Goal: Transaction & Acquisition: Purchase product/service

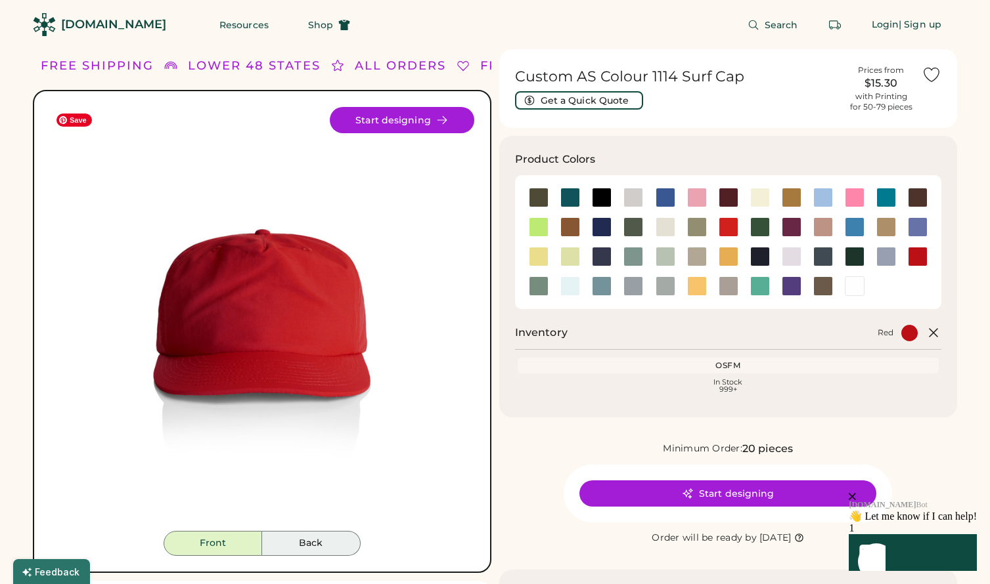
click at [338, 534] on button "Back" at bounding box center [311, 543] width 98 height 25
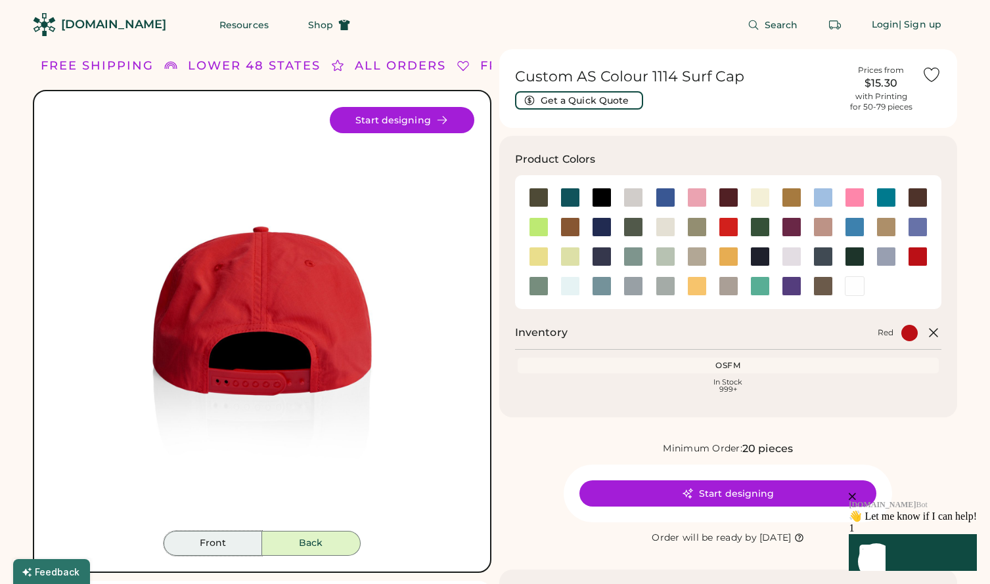
click at [242, 546] on button "Front" at bounding box center [212, 543] width 98 height 25
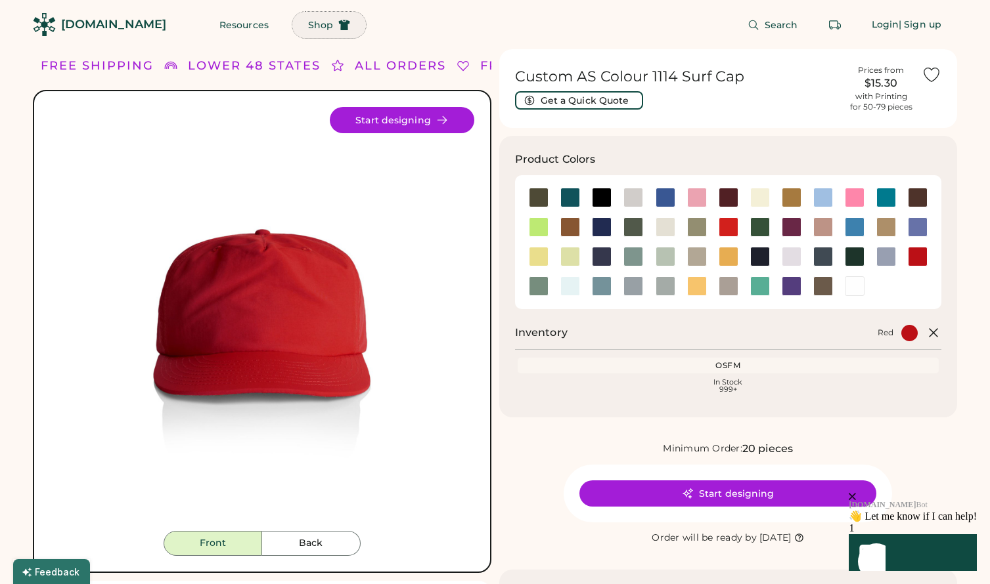
click at [308, 24] on span "Shop" at bounding box center [320, 24] width 25 height 9
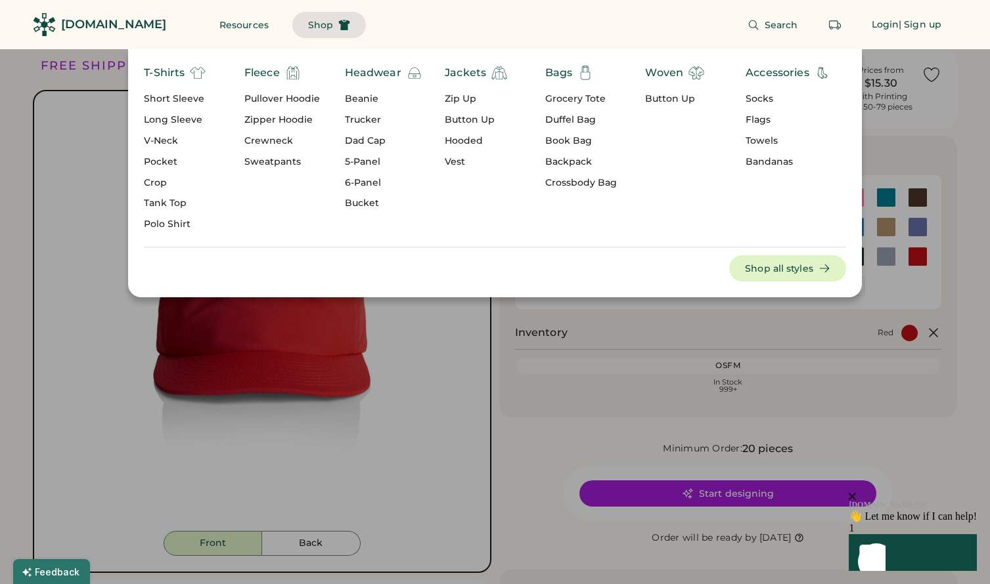
click at [364, 160] on div "5-Panel" at bounding box center [383, 162] width 77 height 13
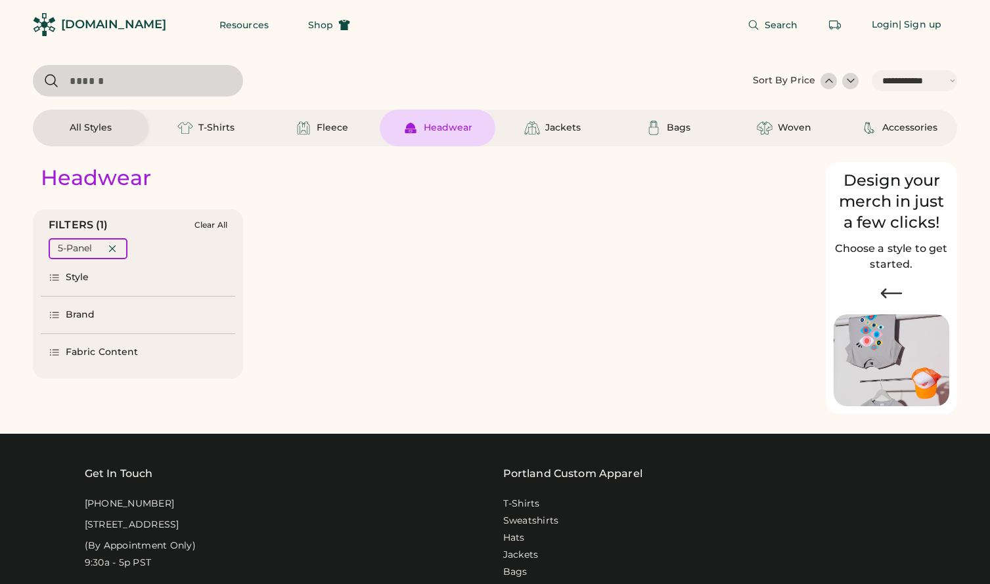
select select "*****"
select select "*"
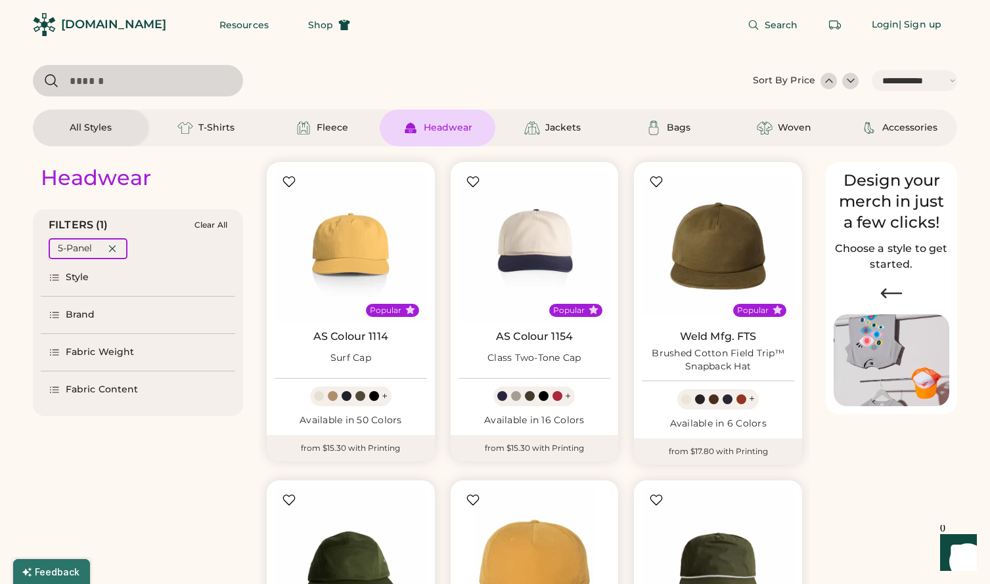
click at [139, 388] on div "Fabric Content" at bounding box center [138, 390] width 194 height 37
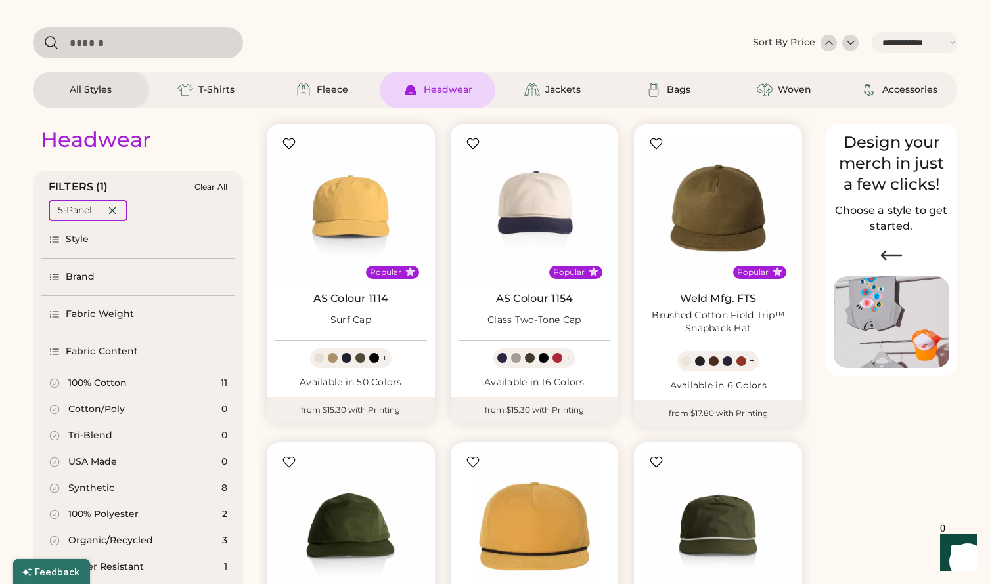
select select "*****"
select select "*"
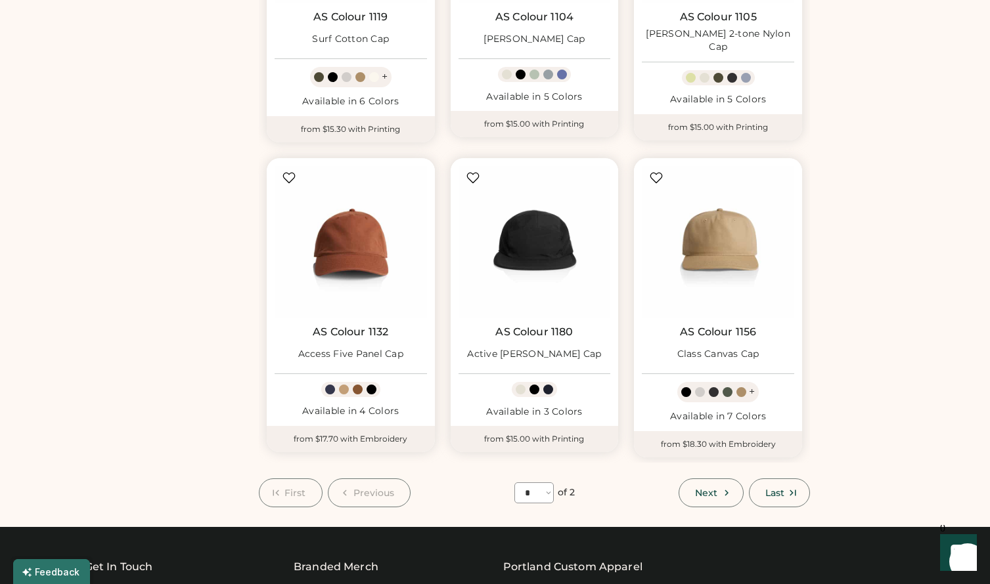
scroll to position [954, 0]
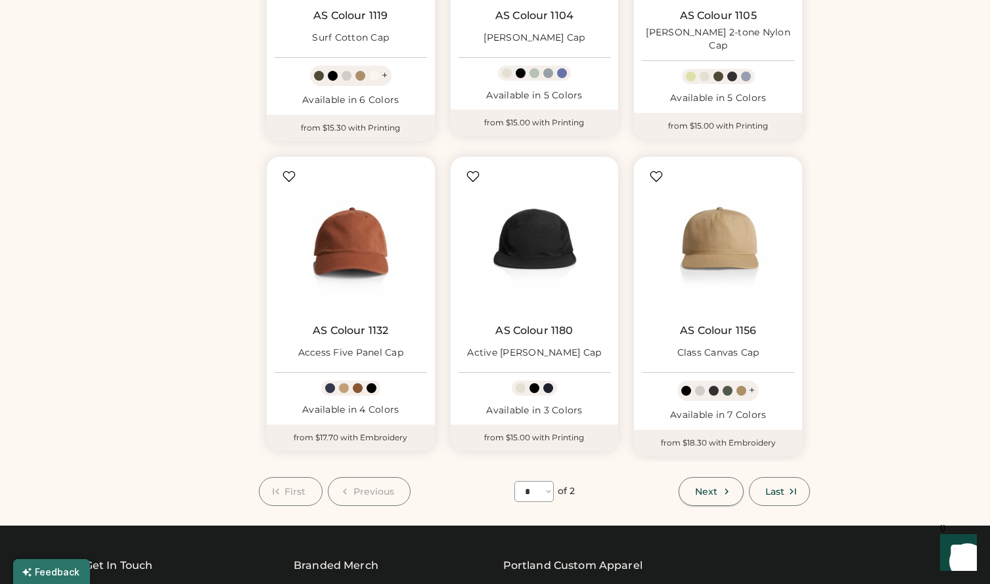
click at [719, 494] on button "Next" at bounding box center [710, 491] width 64 height 29
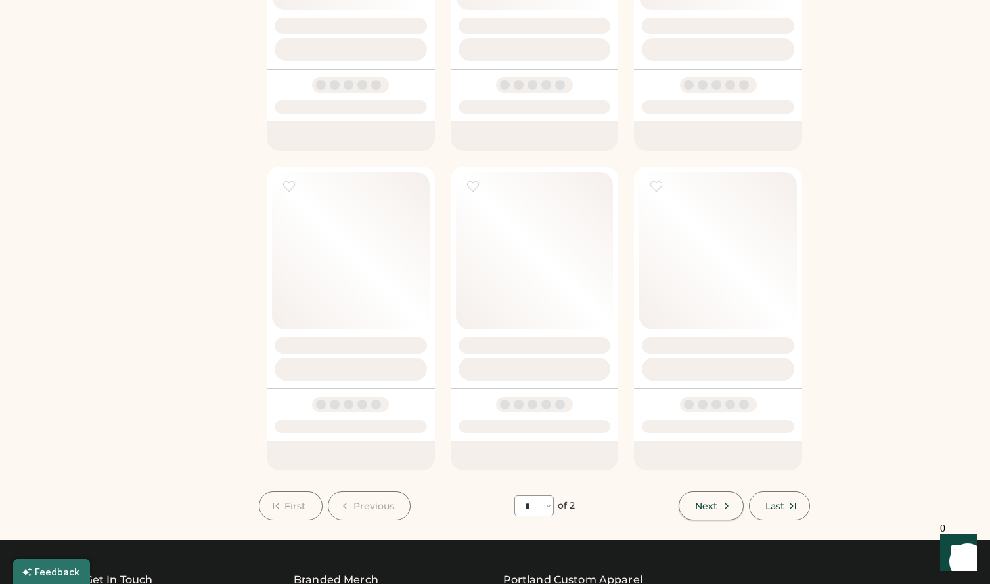
select select "*"
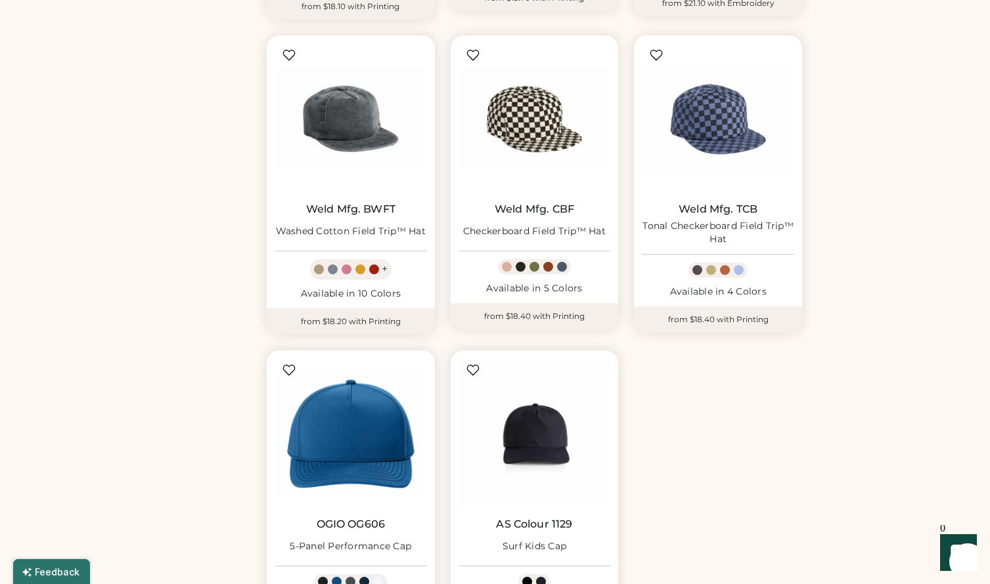
scroll to position [762, 0]
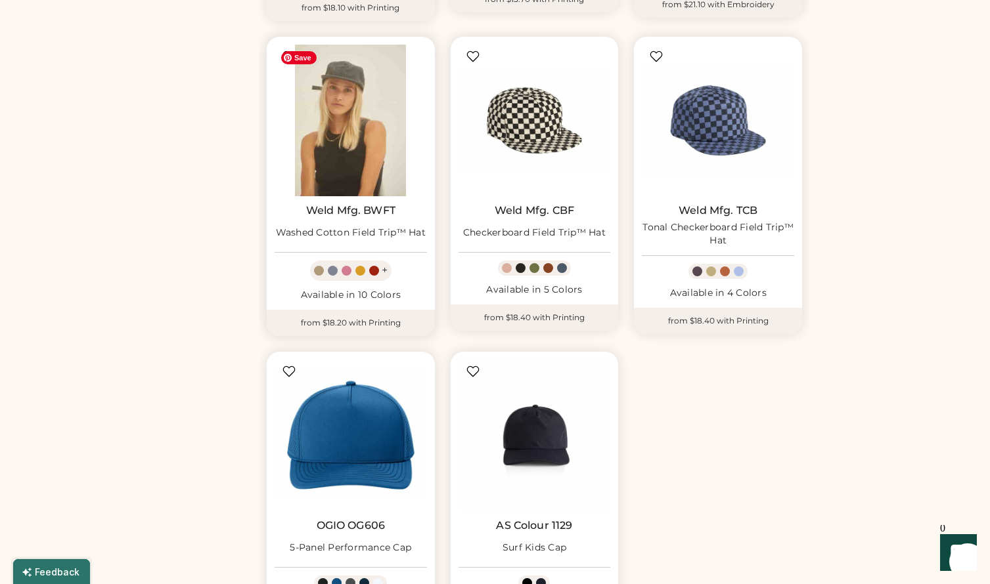
click at [356, 116] on img at bounding box center [350, 121] width 152 height 152
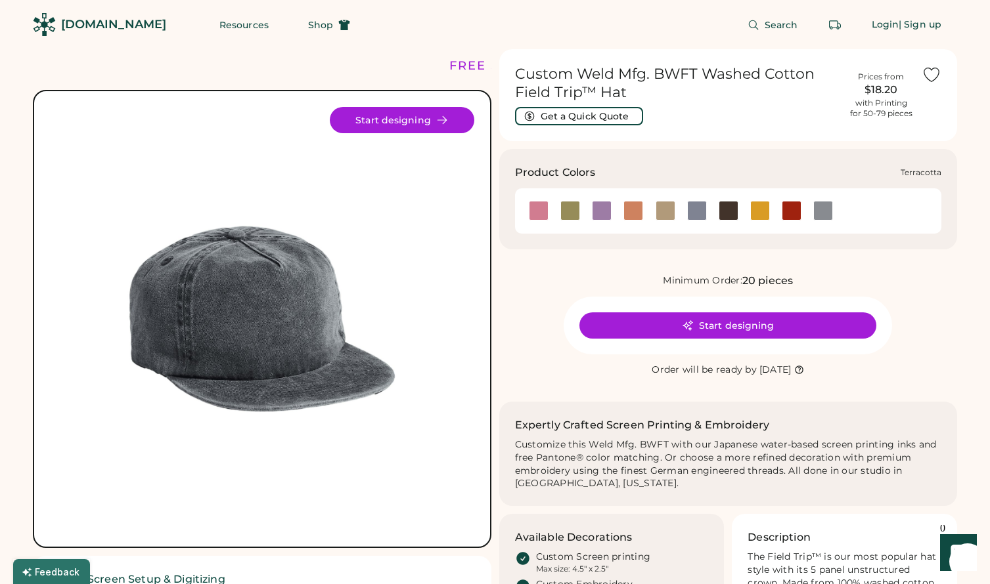
click at [791, 213] on div at bounding box center [791, 211] width 20 height 20
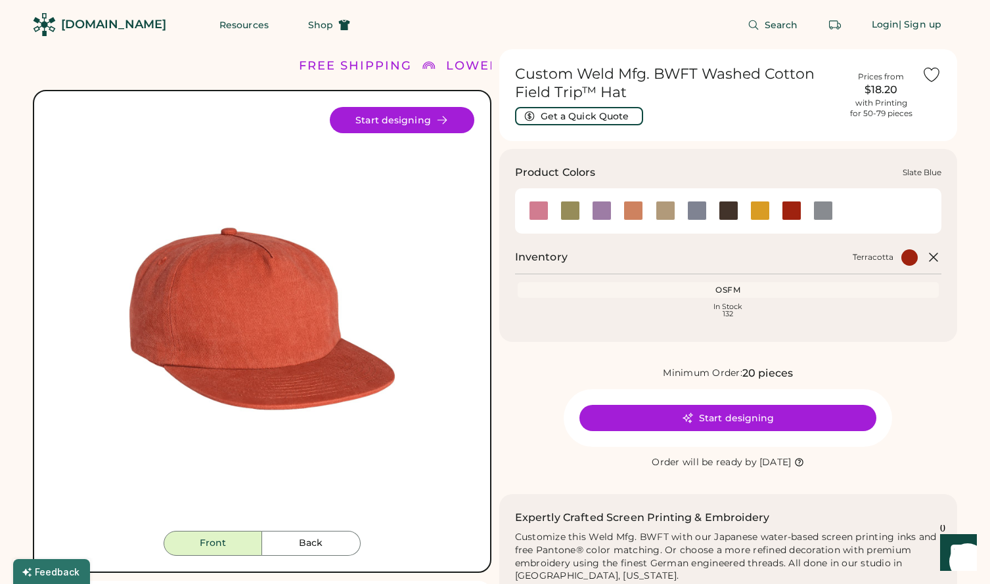
click at [691, 209] on div at bounding box center [697, 211] width 20 height 20
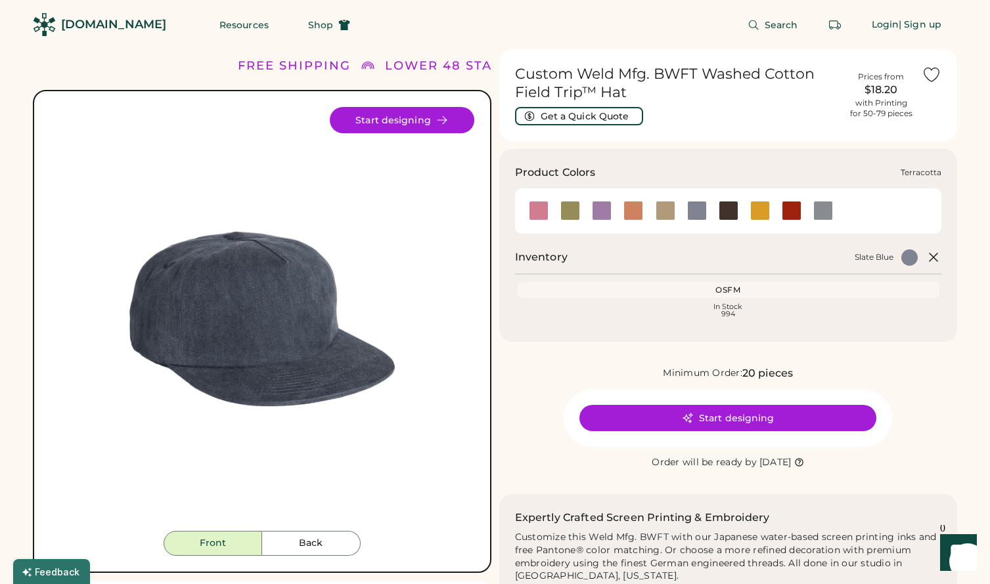
click at [791, 213] on div at bounding box center [791, 211] width 20 height 20
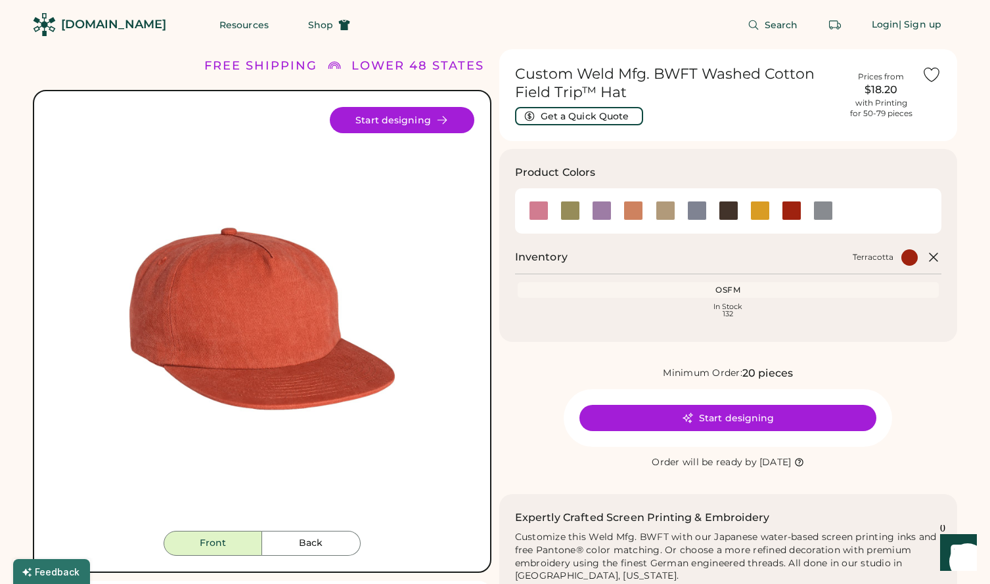
click at [494, 192] on div "FREE SHIPPING LOWER 48 STATES ALL ORDERS FREE SHIPPING LOWER 48 STATES ALL ORDE…" at bounding box center [495, 460] width 924 height 822
